Goal: Transaction & Acquisition: Purchase product/service

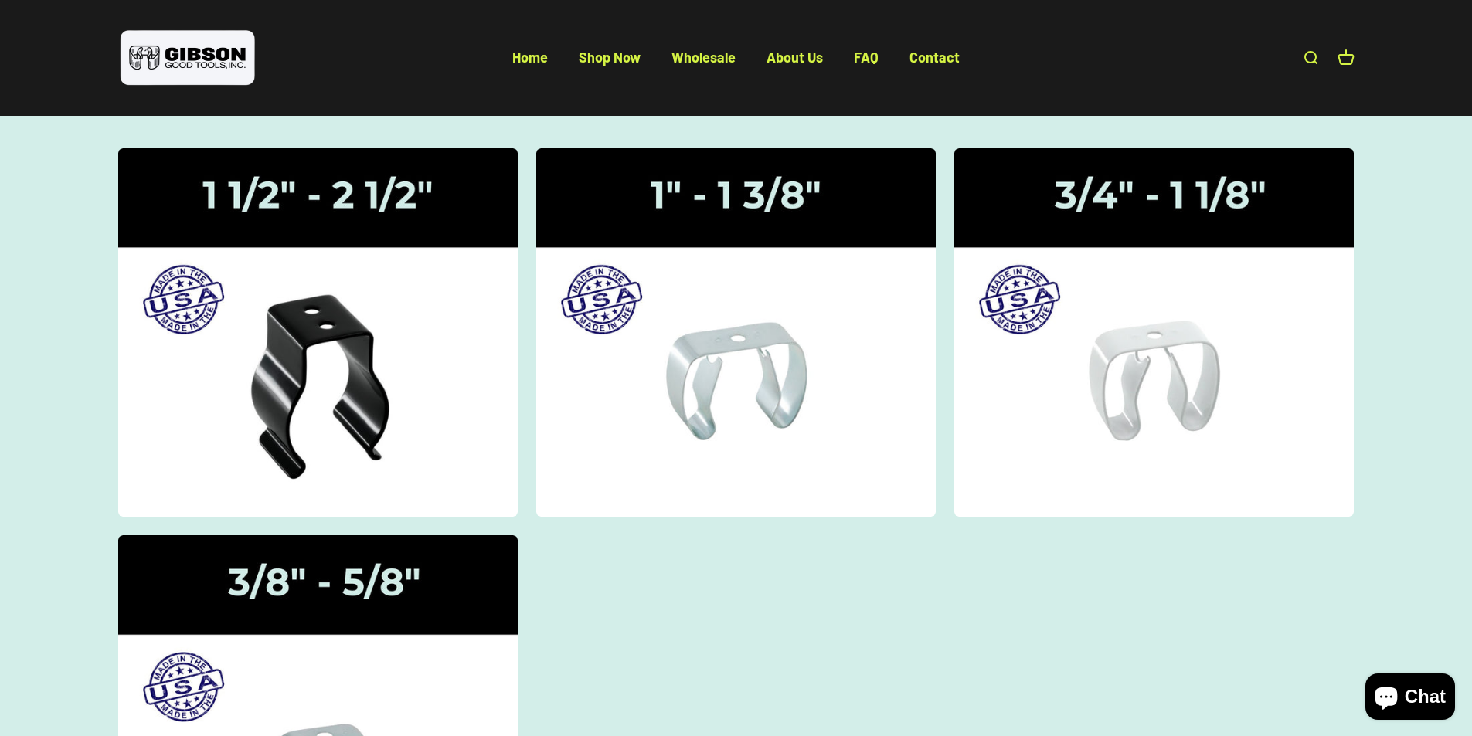
scroll to position [155, 0]
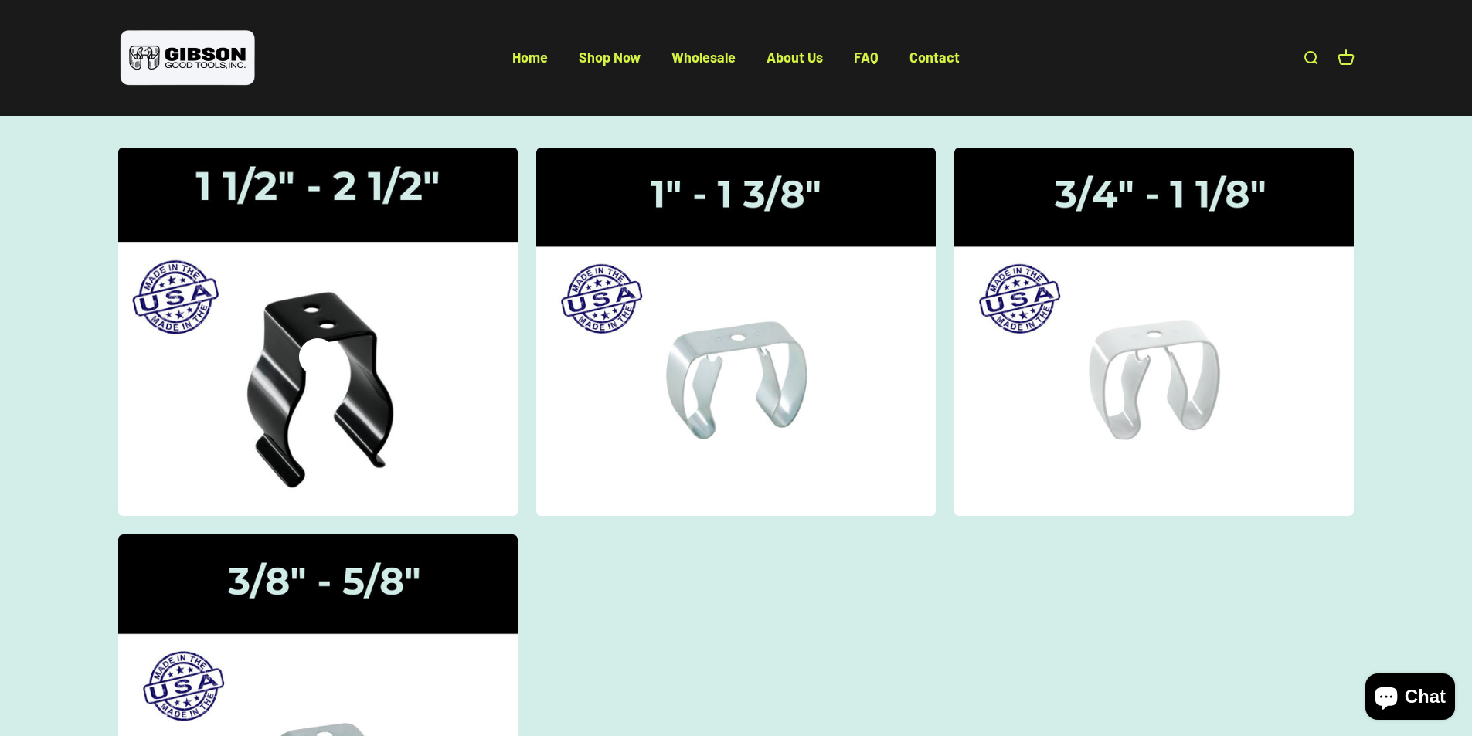
click at [325, 338] on icon at bounding box center [317, 356] width 37 height 37
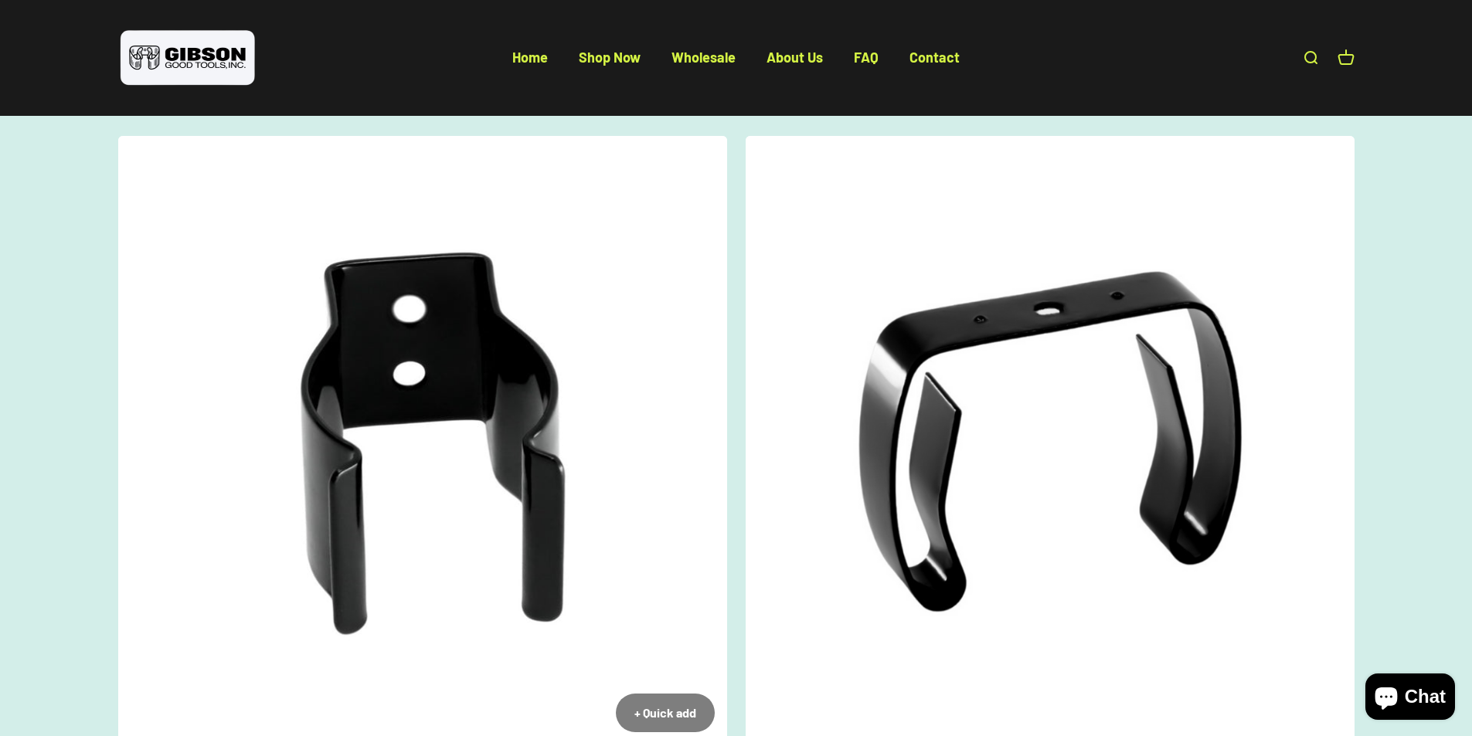
scroll to position [155, 0]
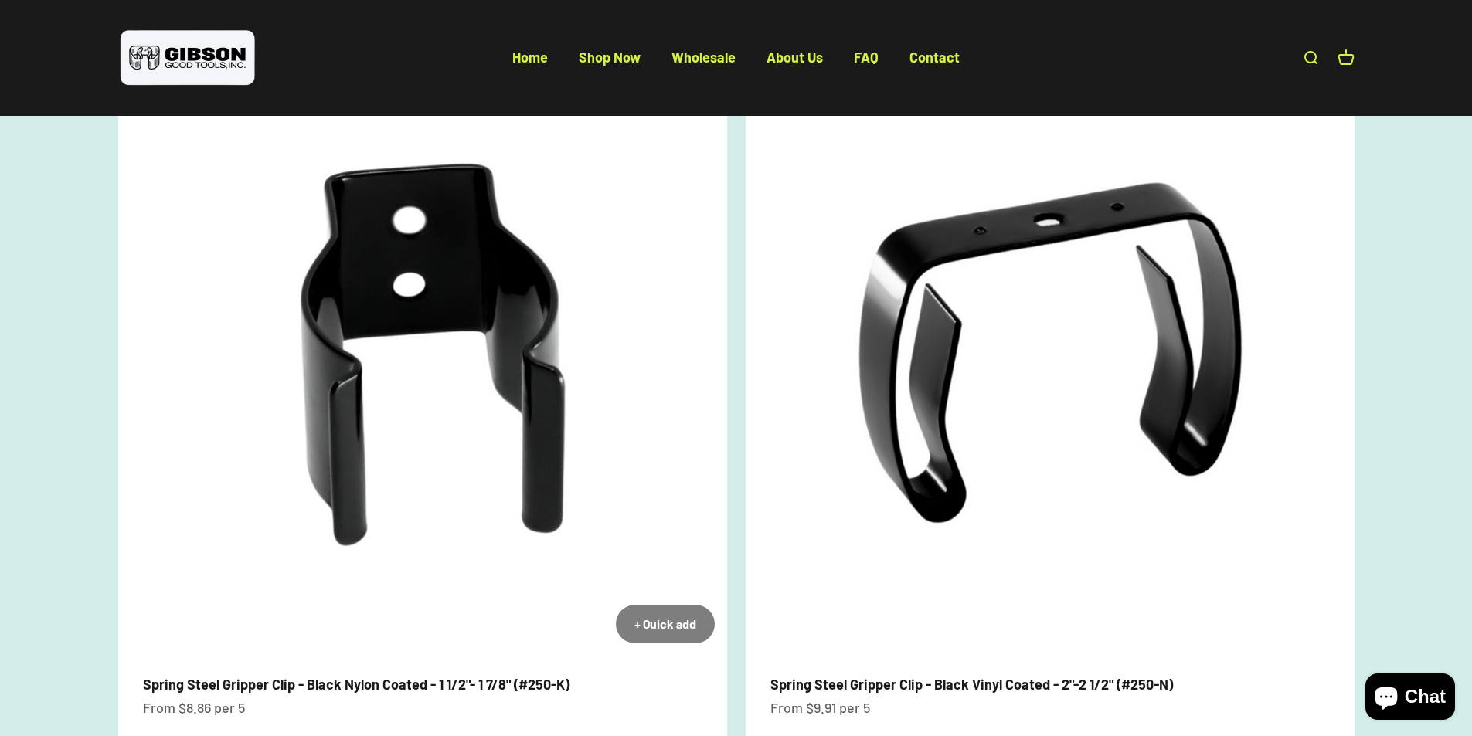
click at [371, 331] on img at bounding box center [422, 351] width 609 height 609
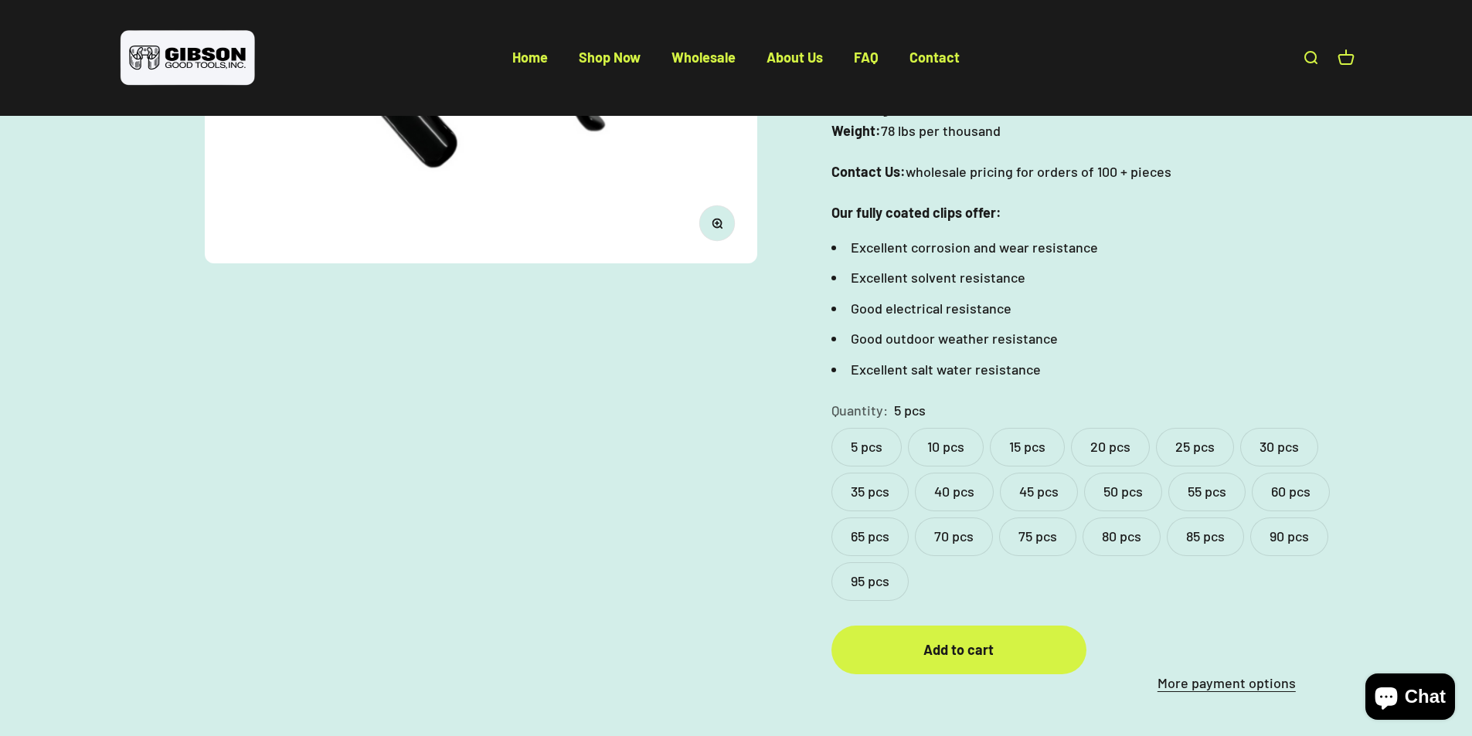
scroll to position [618, 0]
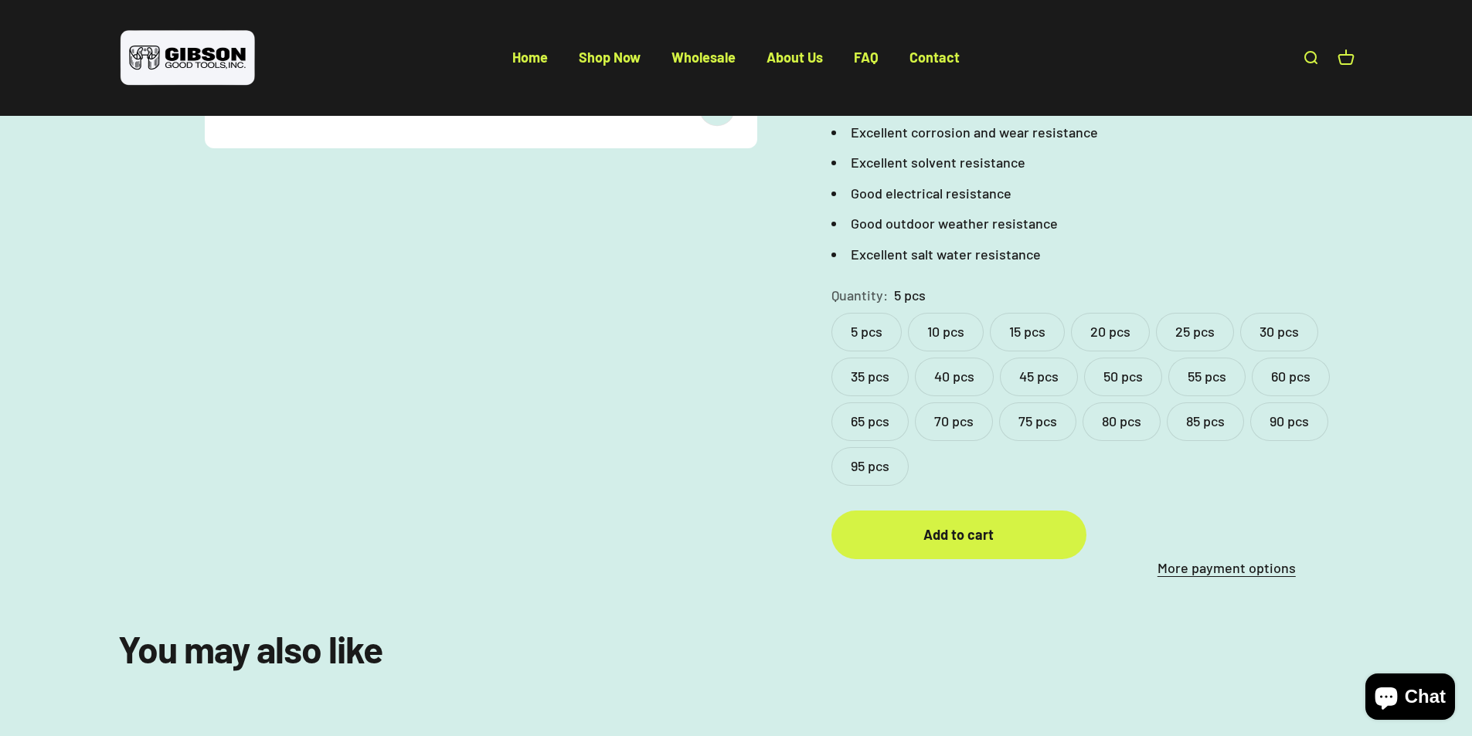
click at [856, 465] on label "95 pcs" at bounding box center [870, 466] width 77 height 39
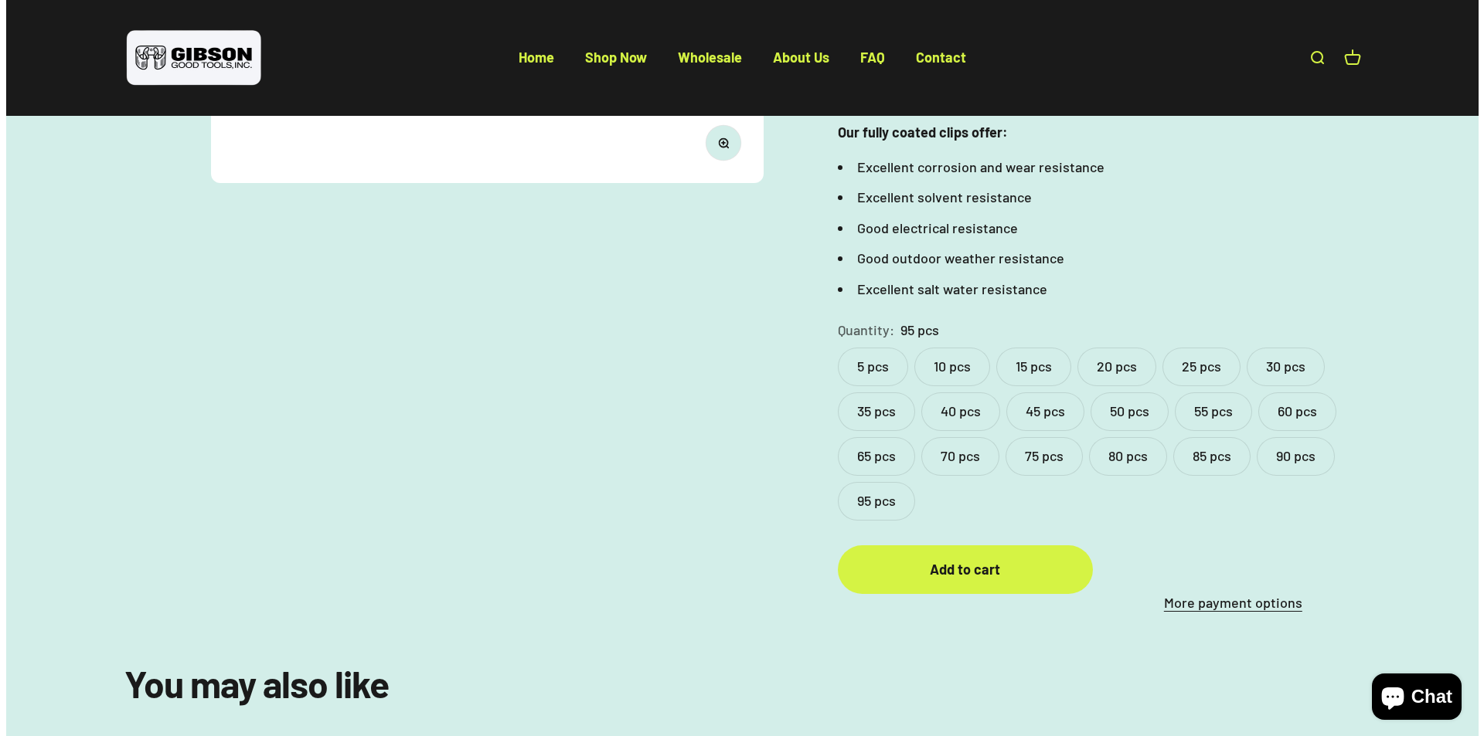
scroll to position [618, 0]
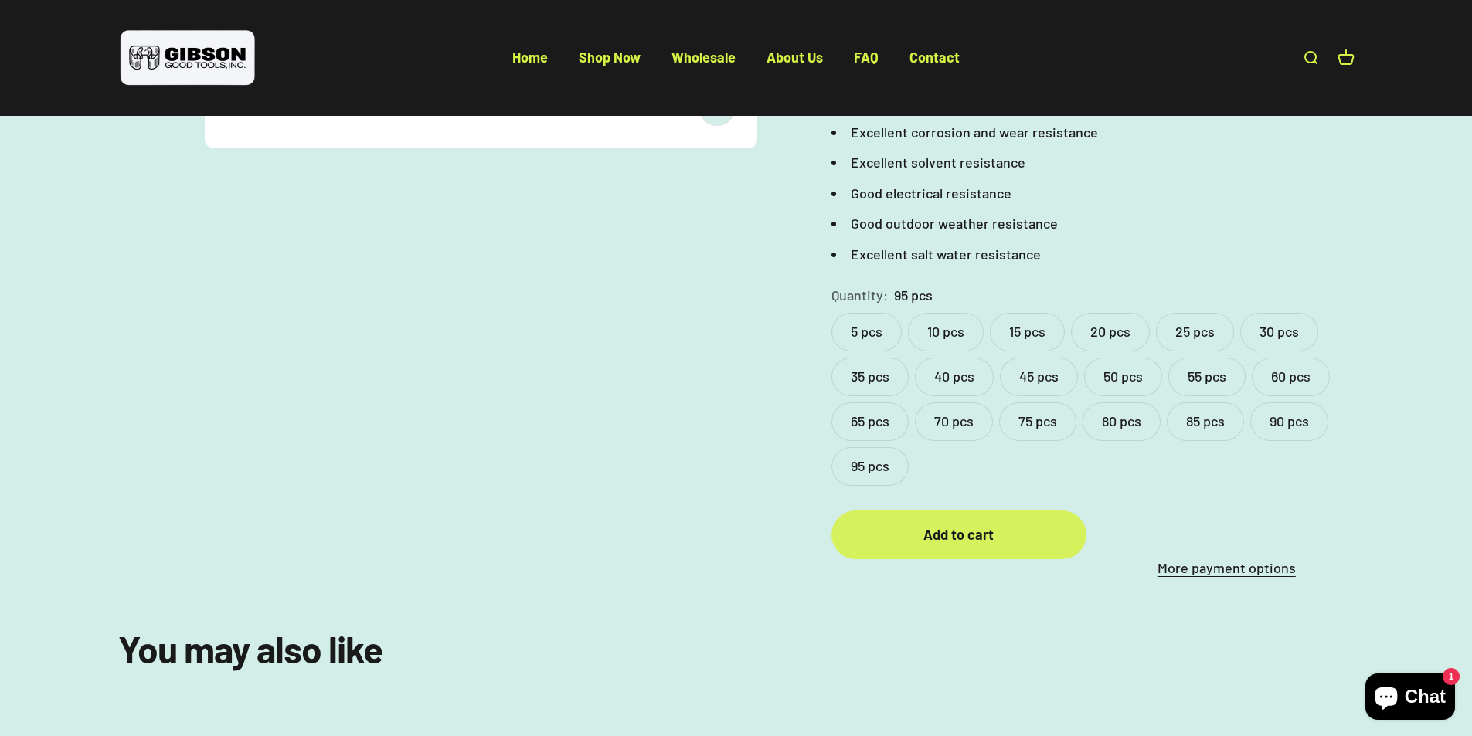
click at [940, 547] on button "Add to cart" at bounding box center [959, 535] width 255 height 49
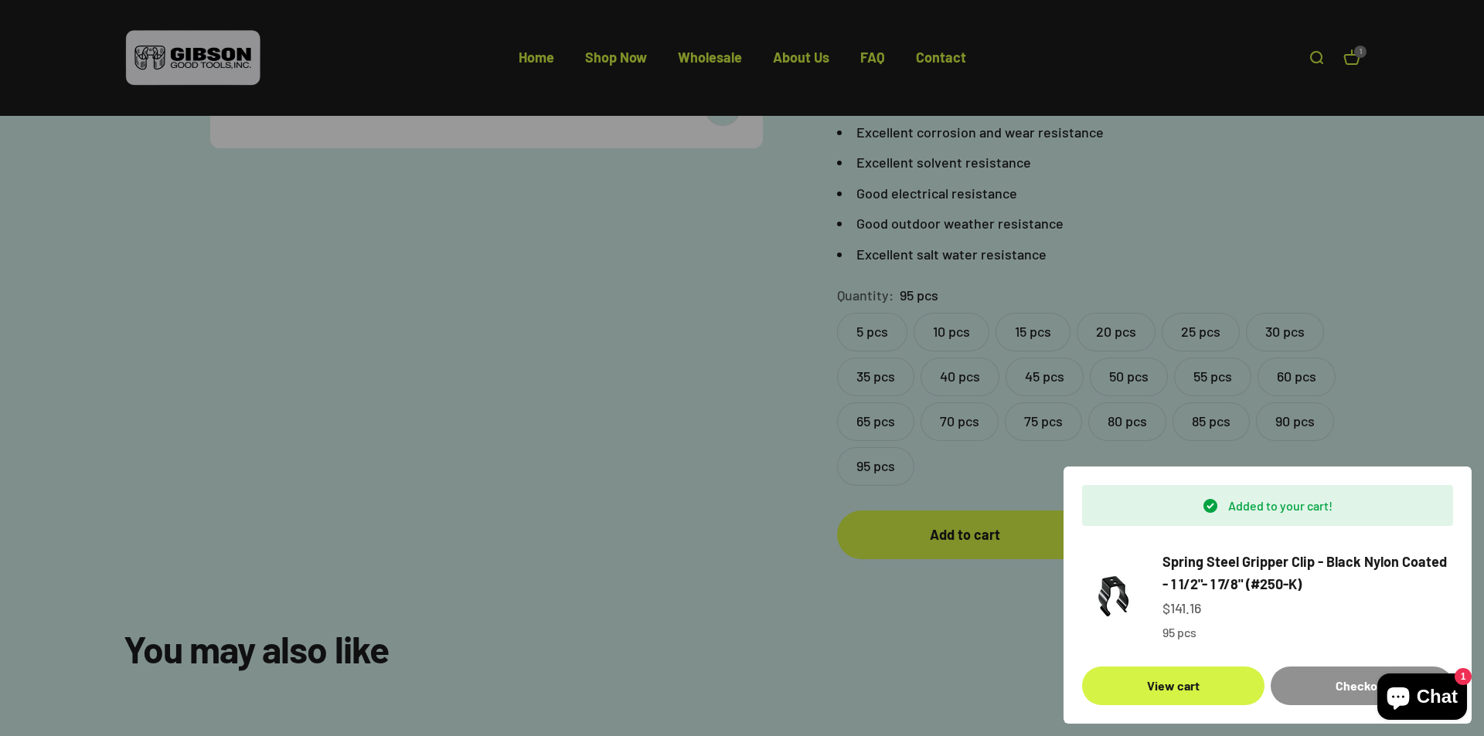
click at [1320, 696] on button "Checkout" at bounding box center [1362, 686] width 182 height 39
